Goal: Transaction & Acquisition: Purchase product/service

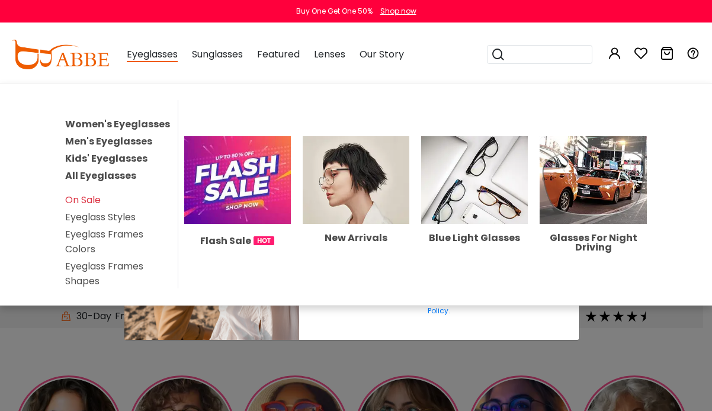
click at [147, 54] on span "Eyeglasses" at bounding box center [152, 54] width 51 height 15
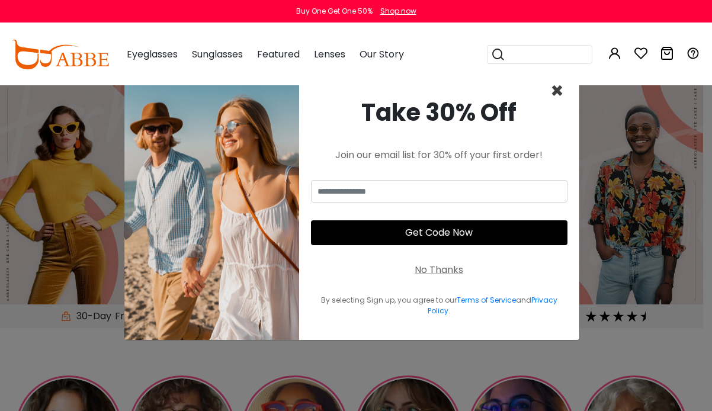
click at [556, 89] on span "×" at bounding box center [557, 91] width 14 height 30
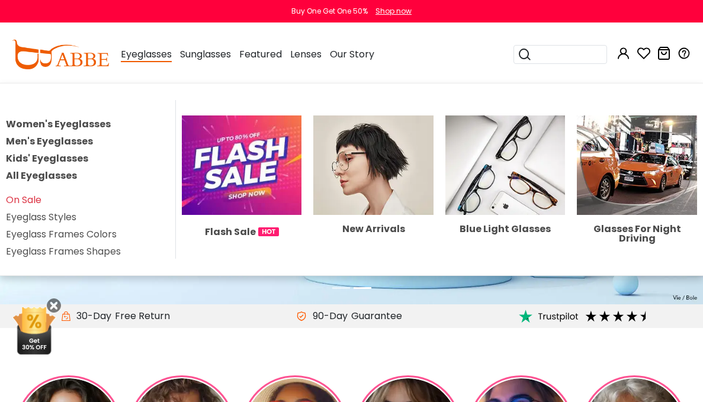
click at [93, 142] on link "Men's Eyeglasses" at bounding box center [49, 141] width 87 height 14
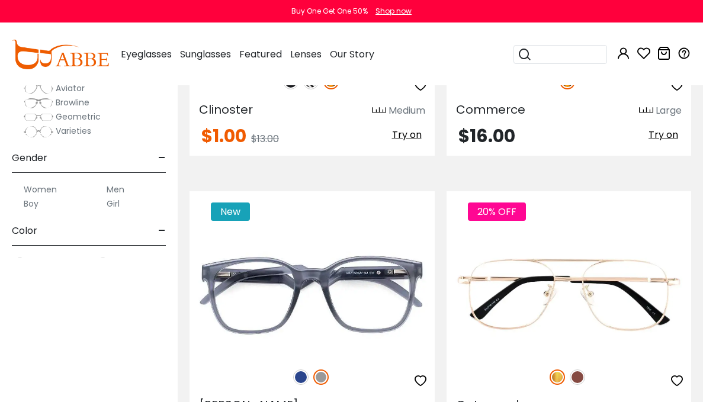
scroll to position [296, 0]
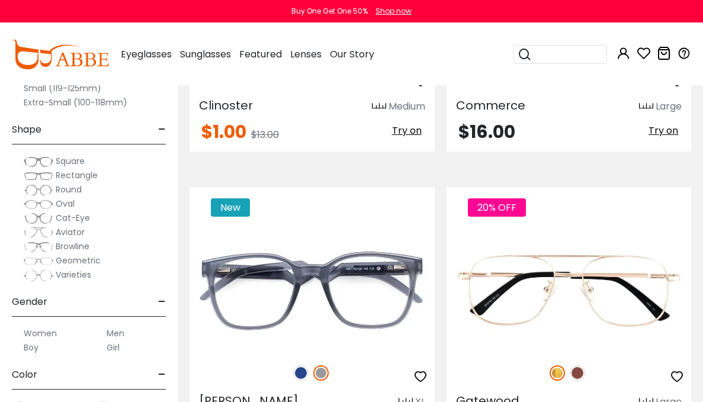
click at [33, 232] on img at bounding box center [39, 233] width 30 height 12
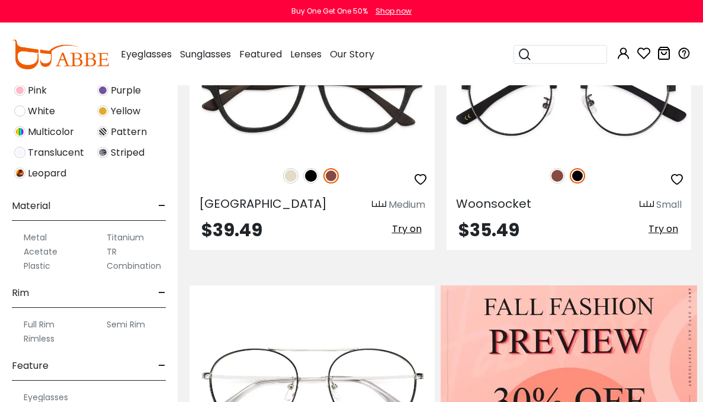
scroll to position [493, 0]
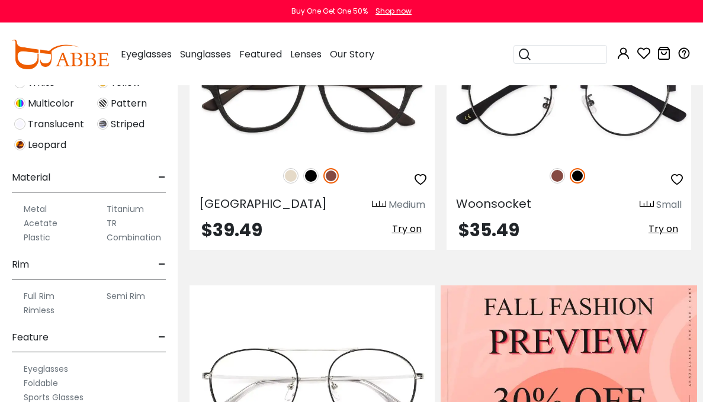
click at [17, 211] on div "Metal" at bounding box center [47, 209] width 71 height 14
click at [33, 208] on label "Metal" at bounding box center [35, 209] width 23 height 14
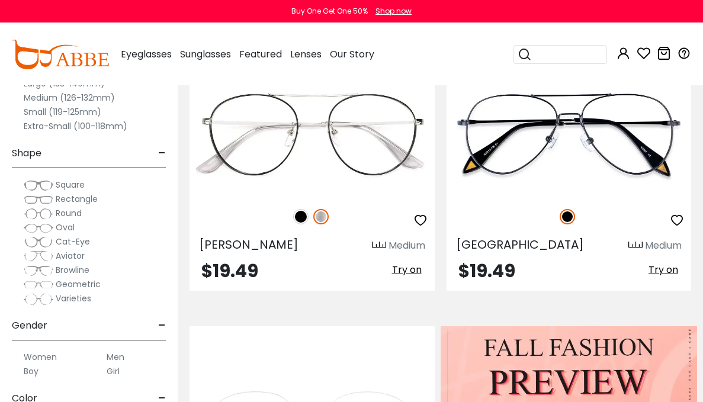
scroll to position [493, 0]
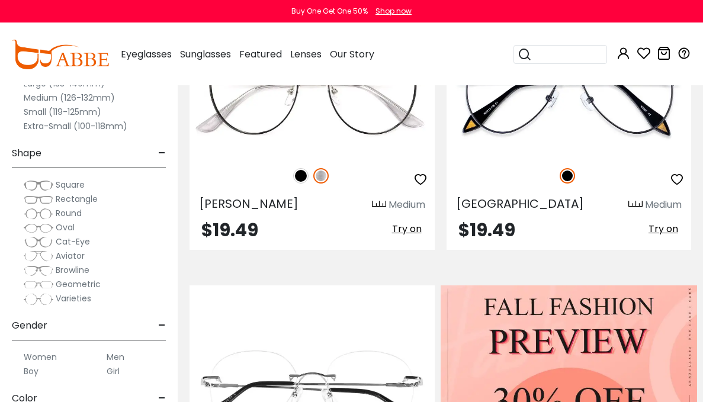
click at [78, 255] on span "Aviator" at bounding box center [70, 256] width 29 height 12
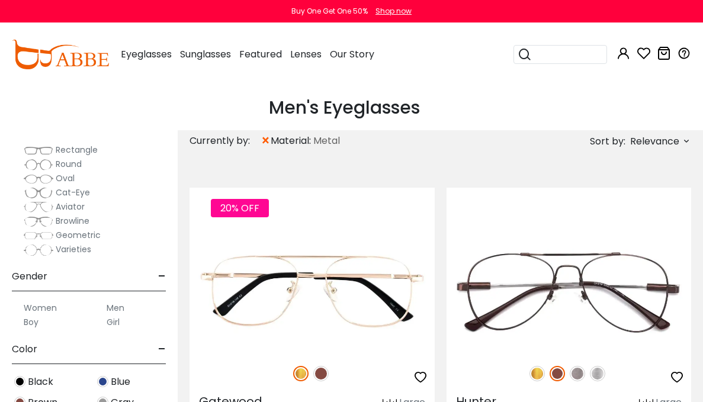
scroll to position [99, 0]
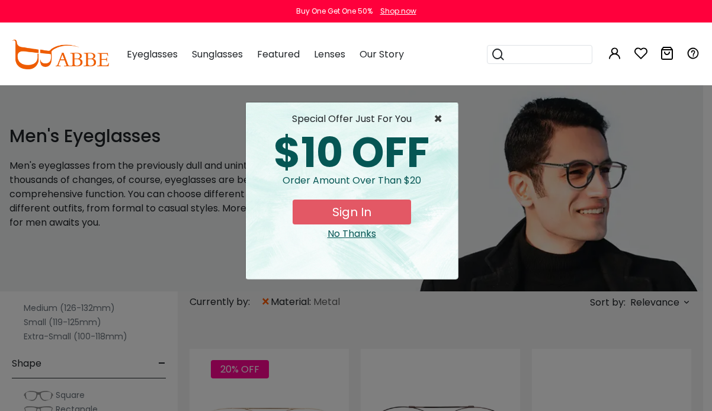
click at [439, 119] on span "×" at bounding box center [441, 119] width 15 height 14
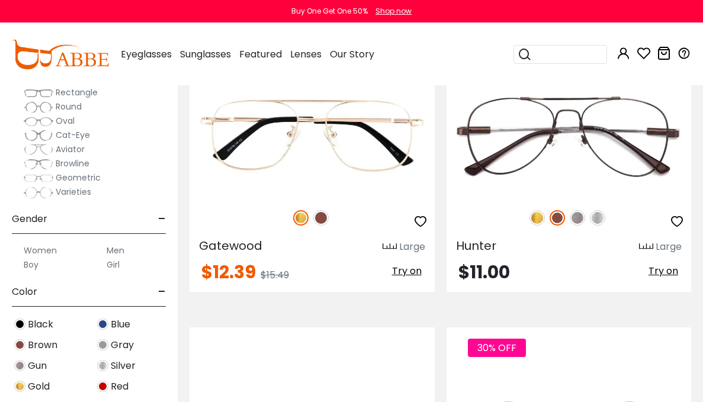
scroll to position [197, 0]
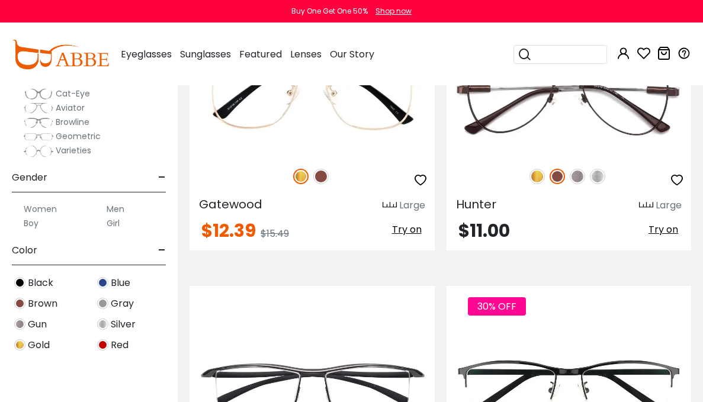
click at [43, 114] on img at bounding box center [39, 108] width 30 height 12
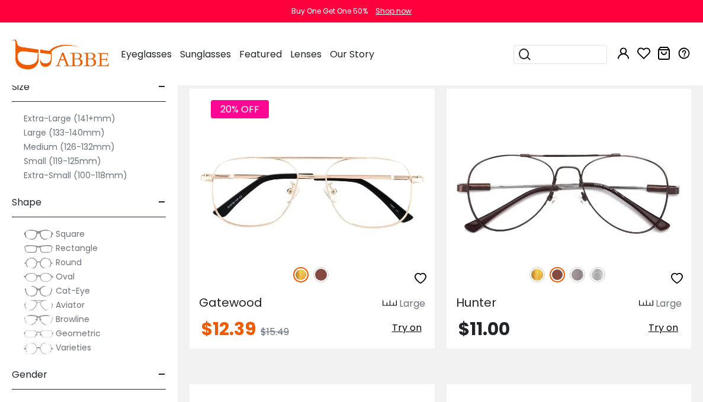
scroll to position [197, 0]
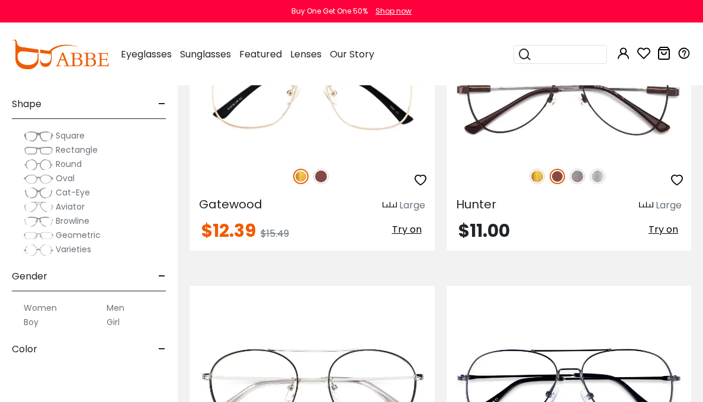
click at [36, 27] on label "Extra-Large (141+mm)" at bounding box center [70, 20] width 92 height 14
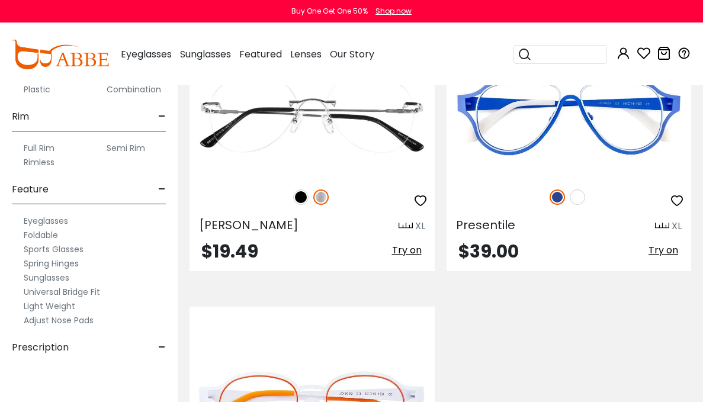
scroll to position [648, 0]
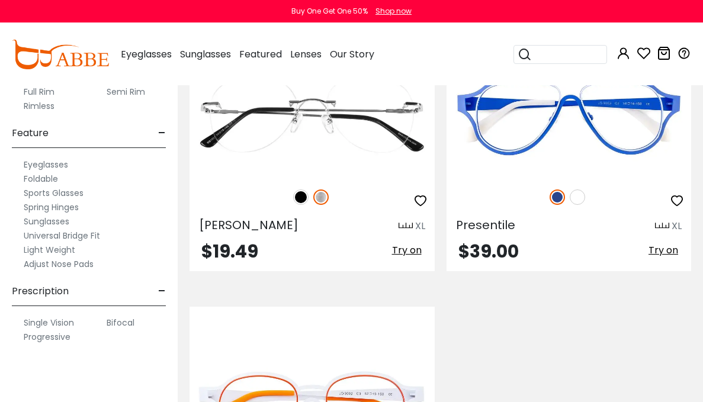
click at [42, 214] on label "Spring Hinges" at bounding box center [51, 207] width 55 height 14
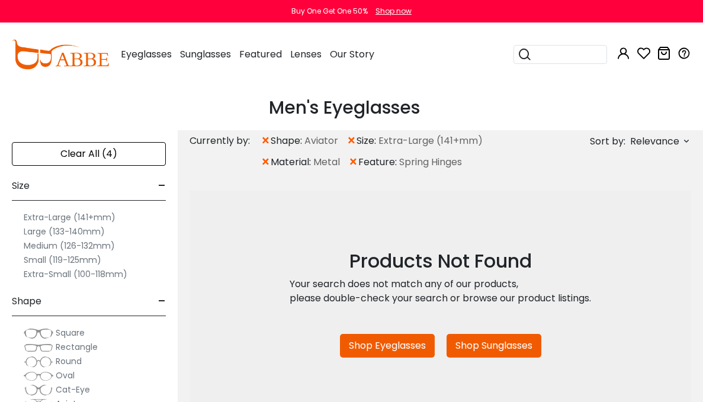
click at [37, 239] on label "Large (133-140mm)" at bounding box center [64, 231] width 81 height 14
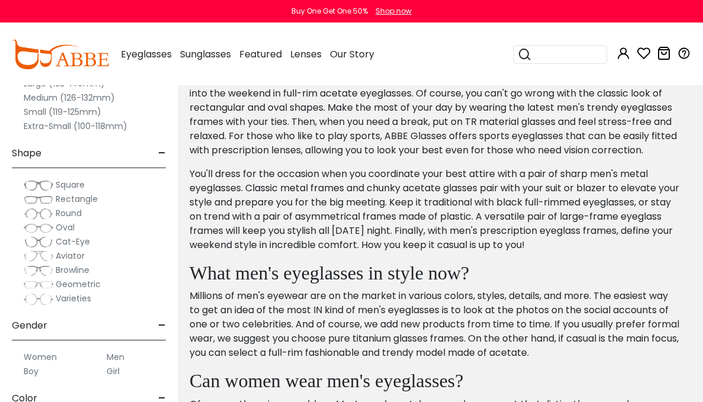
scroll to position [789, 0]
